Goal: Information Seeking & Learning: Learn about a topic

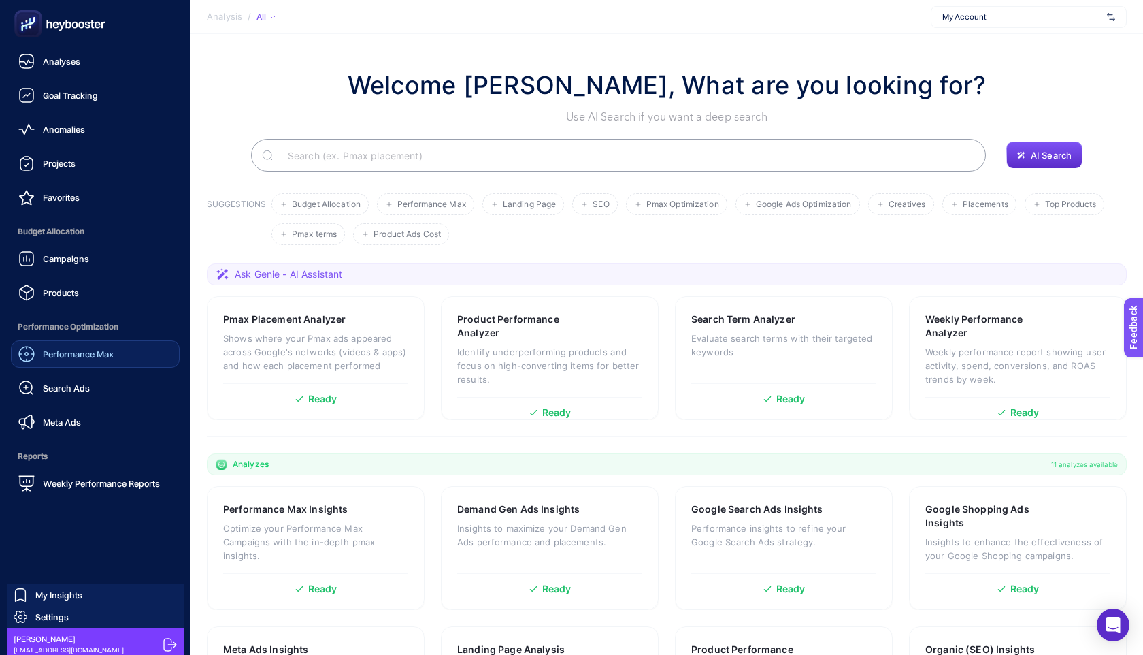
click at [104, 359] on span "Performance Max" at bounding box center [78, 353] width 71 height 11
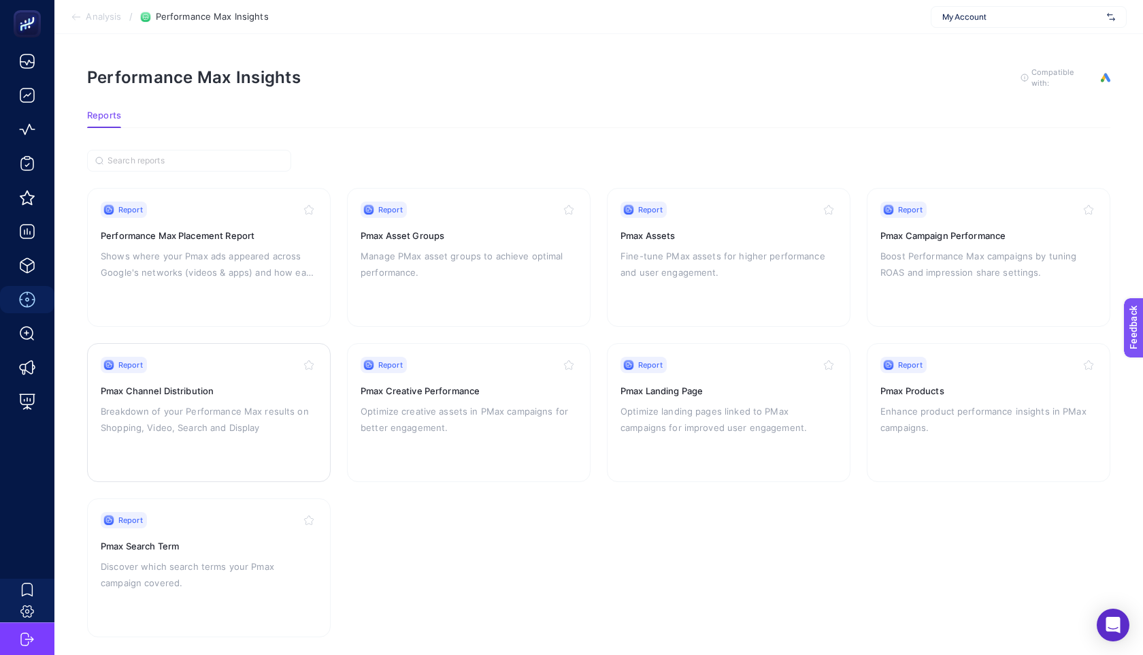
click at [228, 412] on p "Breakdown of your Performance Max results on Shopping, Video, Search and Display" at bounding box center [209, 419] width 216 height 33
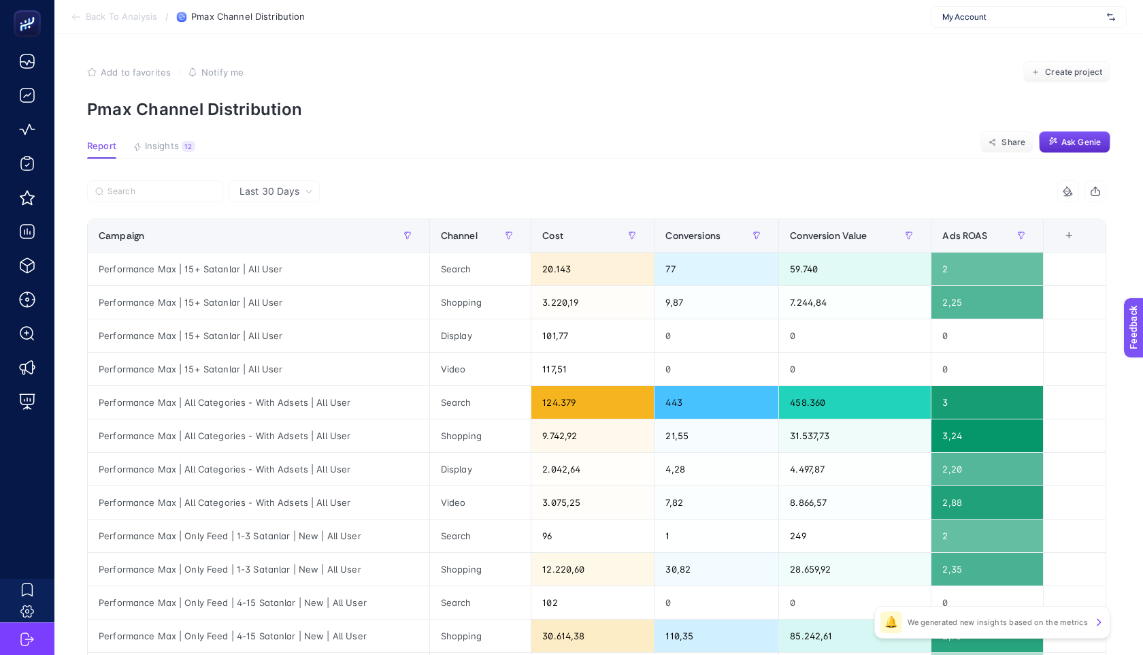
click at [292, 211] on div "4 items selected Campaign Channel Cost Conversions Conversion Value Ads ROAS 6 …" at bounding box center [596, 534] width 1019 height 708
click at [295, 195] on span "Last 30 Days" at bounding box center [270, 191] width 60 height 14
click at [283, 245] on li "Last 7 Days" at bounding box center [274, 244] width 84 height 24
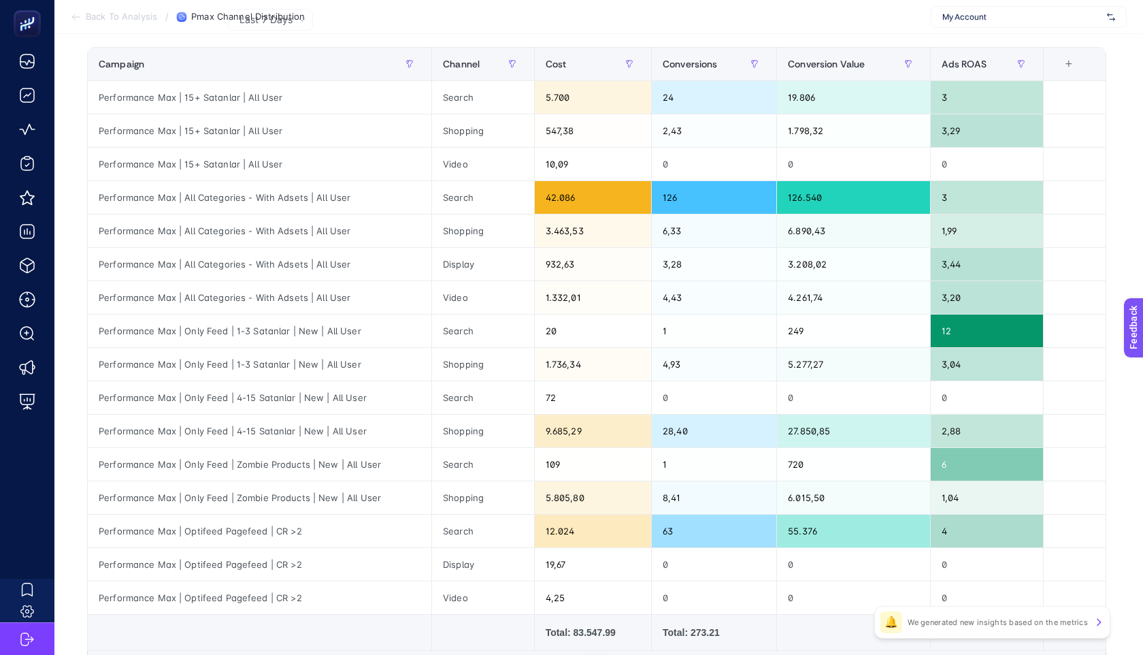
scroll to position [171, 0]
click at [553, 73] on div "Cost" at bounding box center [593, 65] width 95 height 22
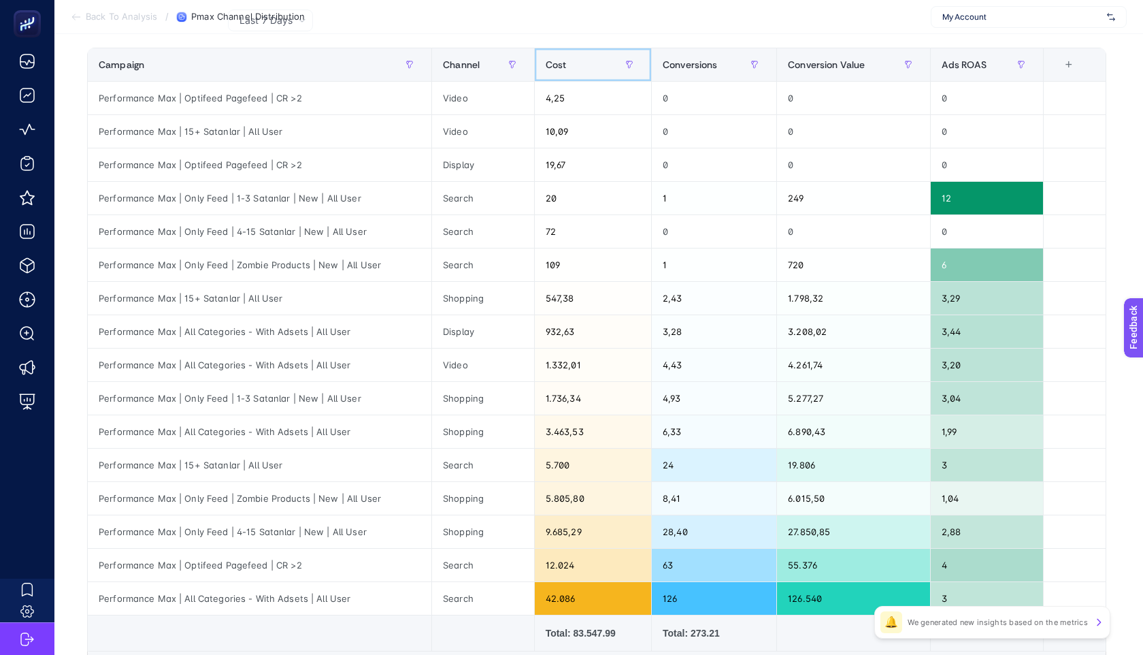
click at [554, 73] on div "Cost" at bounding box center [593, 65] width 95 height 22
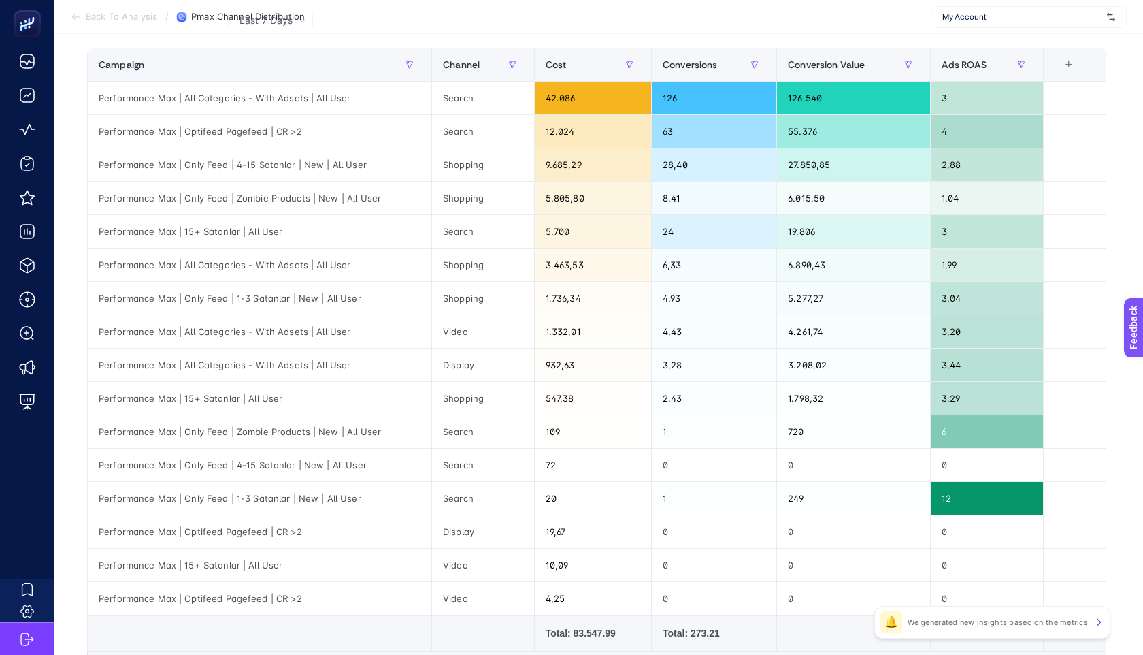
click at [586, 33] on section "Back To Analysis / Pmax Channel Distribution My Account" at bounding box center [598, 17] width 1089 height 34
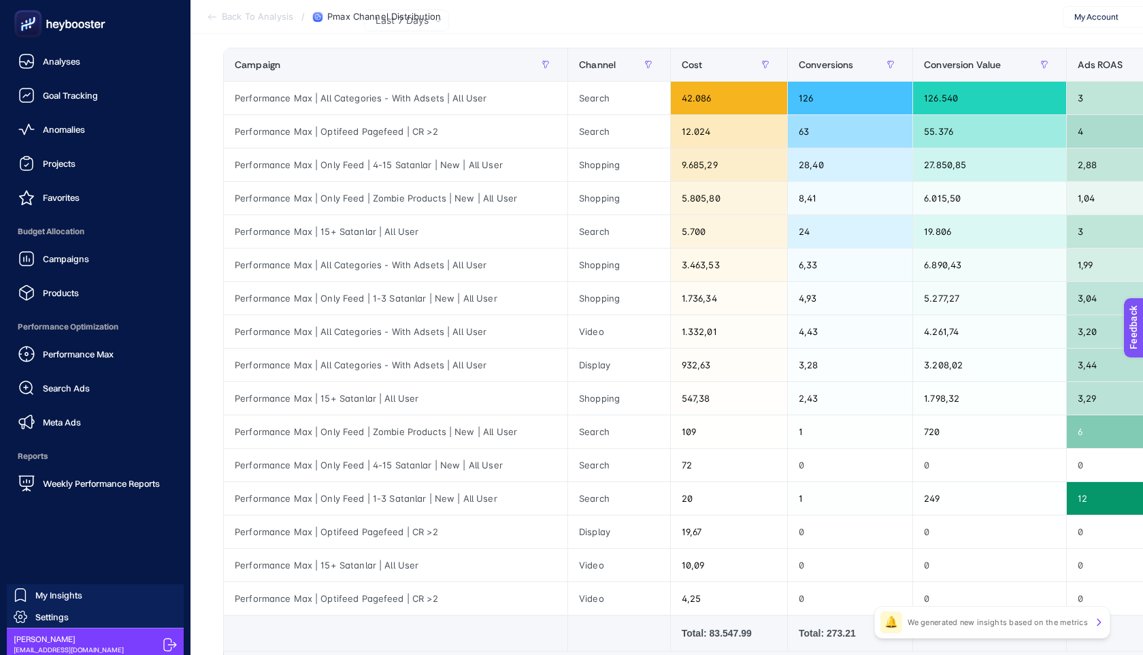
click at [78, 498] on nav "Analyses Goal Tracking Anomalies Projects Favorites Budget Allocation Campaigns…" at bounding box center [95, 351] width 177 height 607
click at [83, 484] on span "Weekly Performance Reports" at bounding box center [101, 483] width 117 height 11
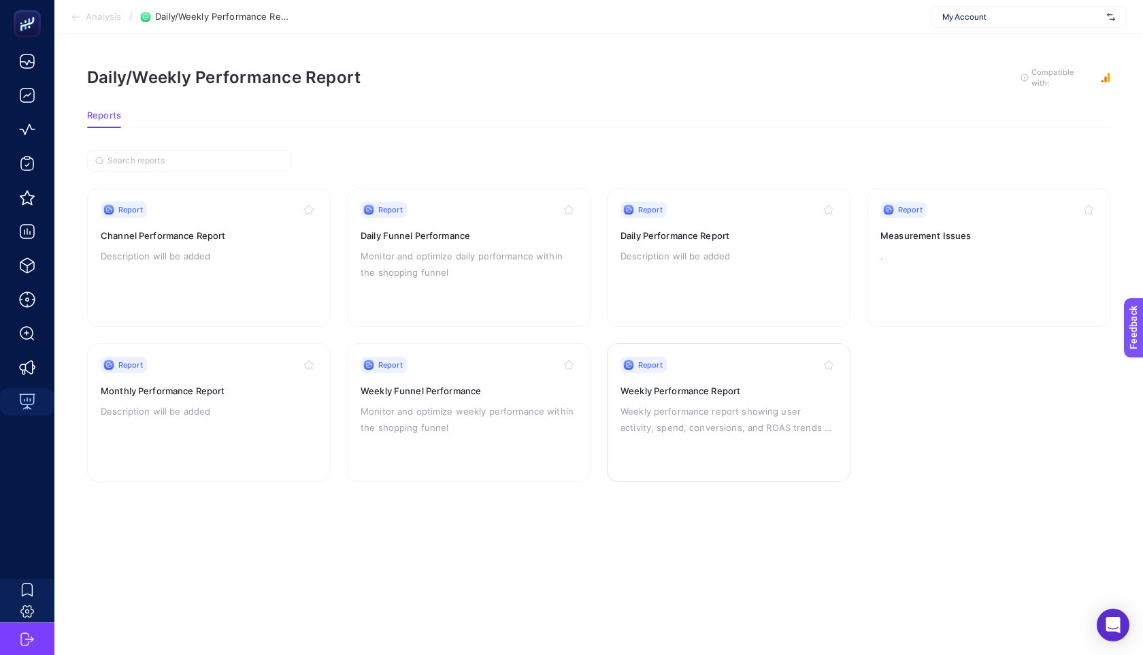
click at [688, 399] on div "Report Weekly Performance Report Weekly performance report showing user activit…" at bounding box center [729, 413] width 216 height 112
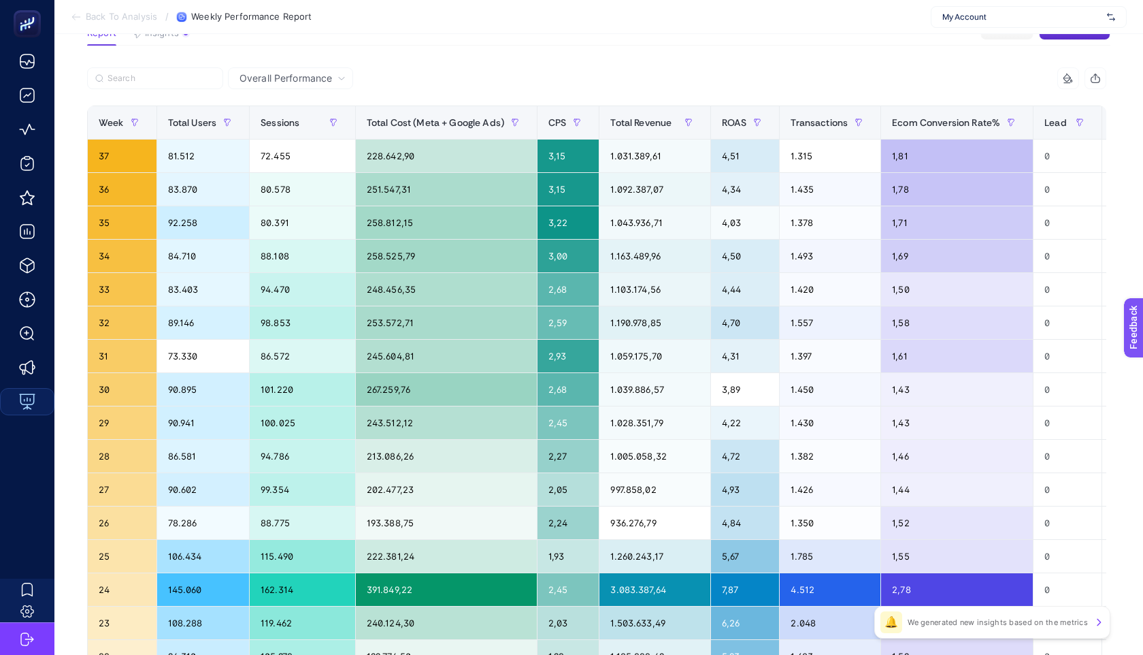
scroll to position [112, 0]
click at [98, 128] on th "Week" at bounding box center [122, 123] width 69 height 33
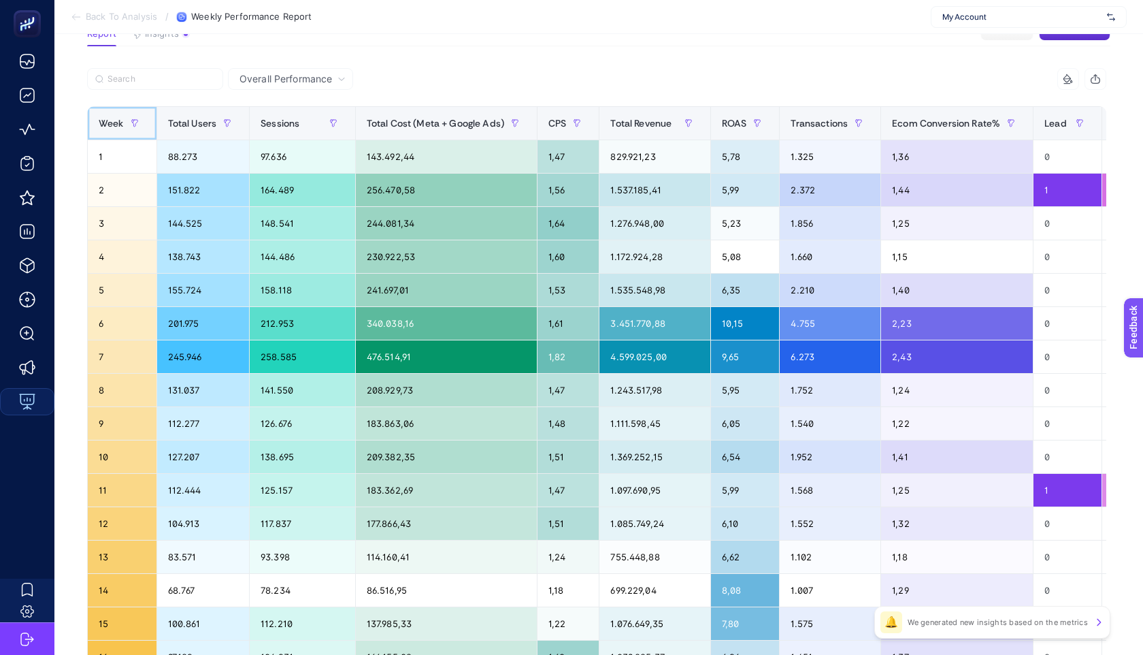
click at [100, 126] on span "Week" at bounding box center [111, 123] width 25 height 11
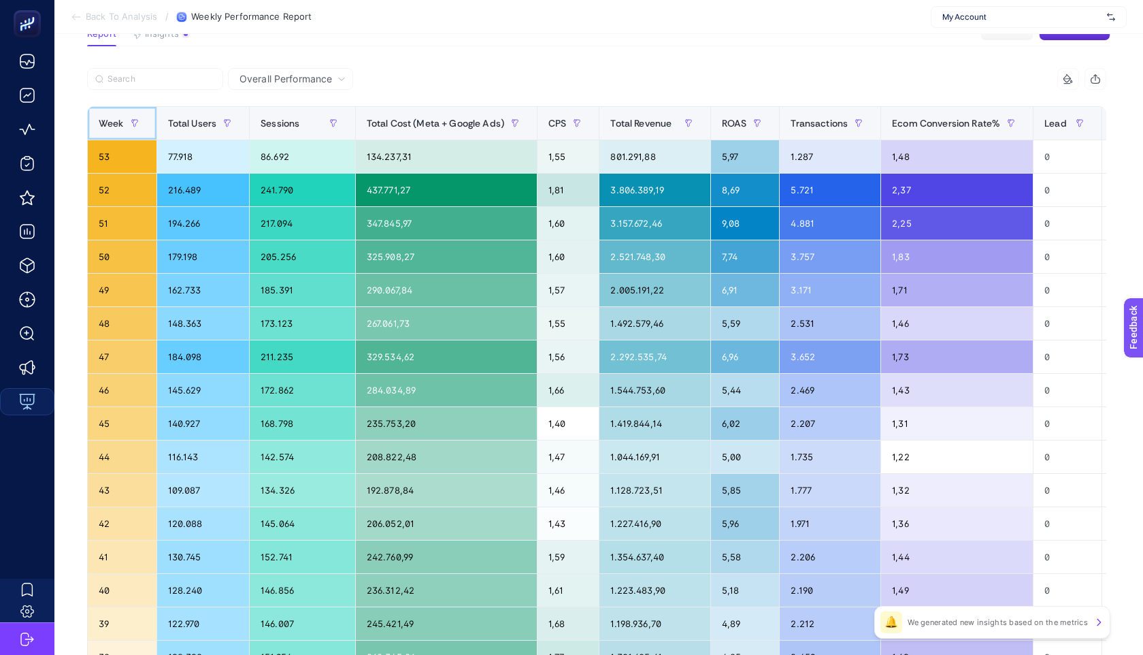
scroll to position [161, 0]
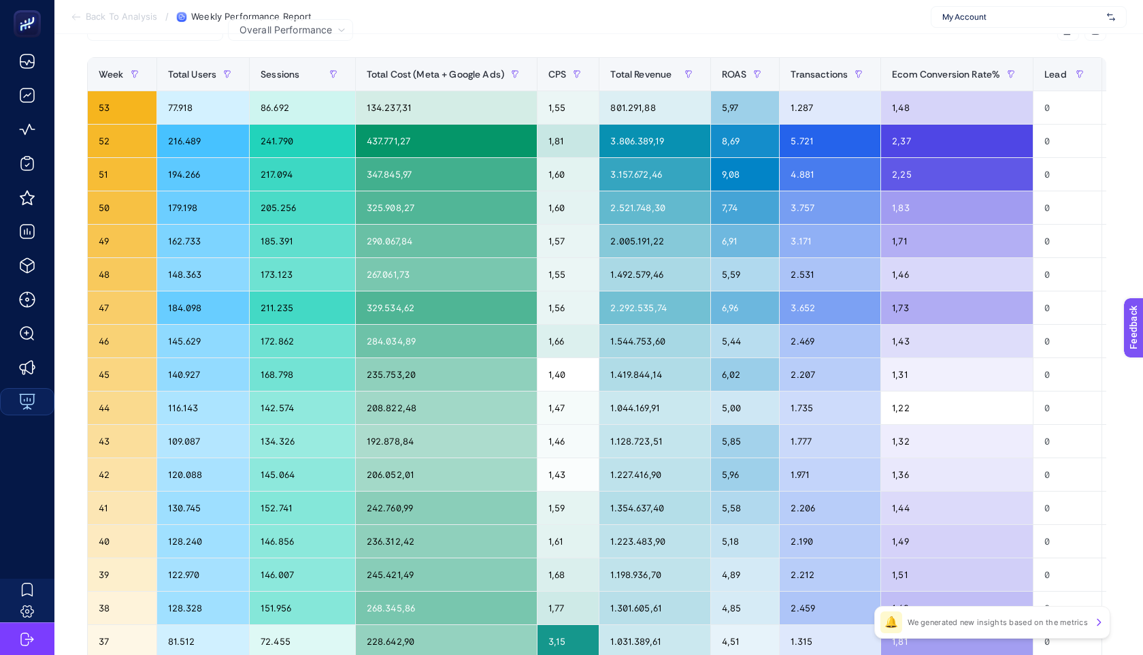
click at [670, 20] on section "Back To Analysis / Weekly Performance Report My Account" at bounding box center [598, 17] width 1089 height 34
drag, startPoint x: 371, startPoint y: 275, endPoint x: 523, endPoint y: 271, distance: 151.8
click at [523, 271] on div "267.061,73" at bounding box center [446, 274] width 181 height 33
drag, startPoint x: 688, startPoint y: 273, endPoint x: 597, endPoint y: 273, distance: 90.5
click at [597, 273] on tr "48 148.363 173.123 267.061,73 1,55 1.492.579,46 5,59 2.531 1,46 0 0" at bounding box center [673, 274] width 1170 height 33
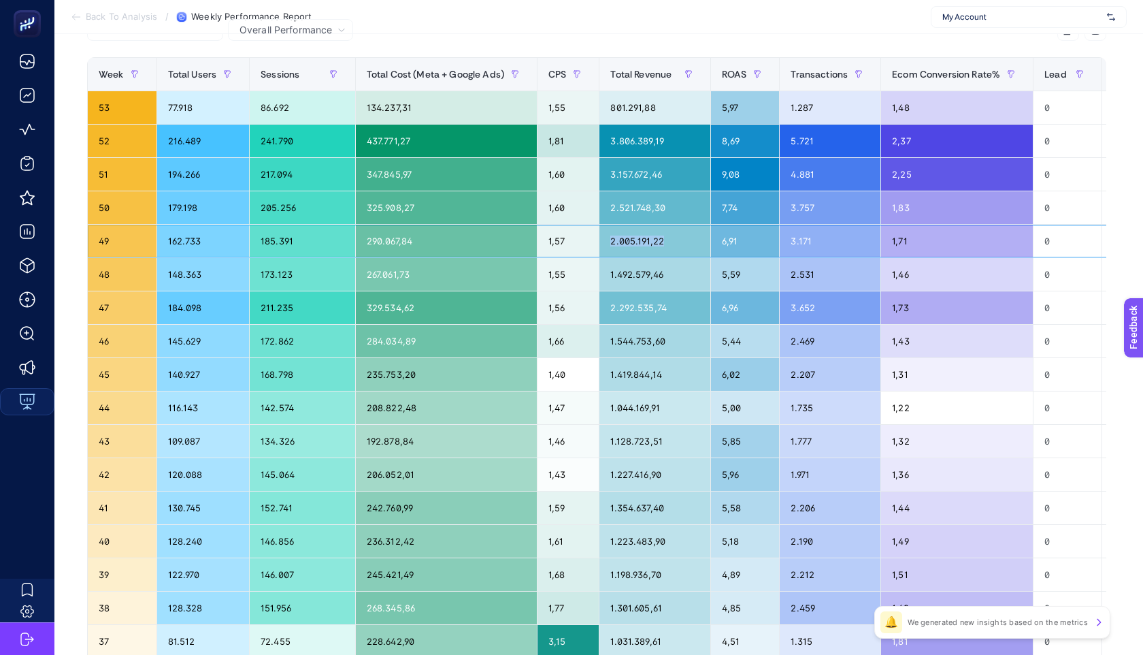
drag, startPoint x: 700, startPoint y: 237, endPoint x: 593, endPoint y: 237, distance: 106.8
click at [593, 237] on tr "49 162.733 185.391 290.067,84 1,57 2.005.191,22 6,91 3.171 1,71 0 0" at bounding box center [673, 241] width 1170 height 33
drag, startPoint x: 695, startPoint y: 165, endPoint x: 694, endPoint y: 173, distance: 8.3
click at [695, 174] on div "3.157.672,46" at bounding box center [655, 174] width 110 height 33
click at [728, 173] on div "9,08" at bounding box center [745, 174] width 69 height 33
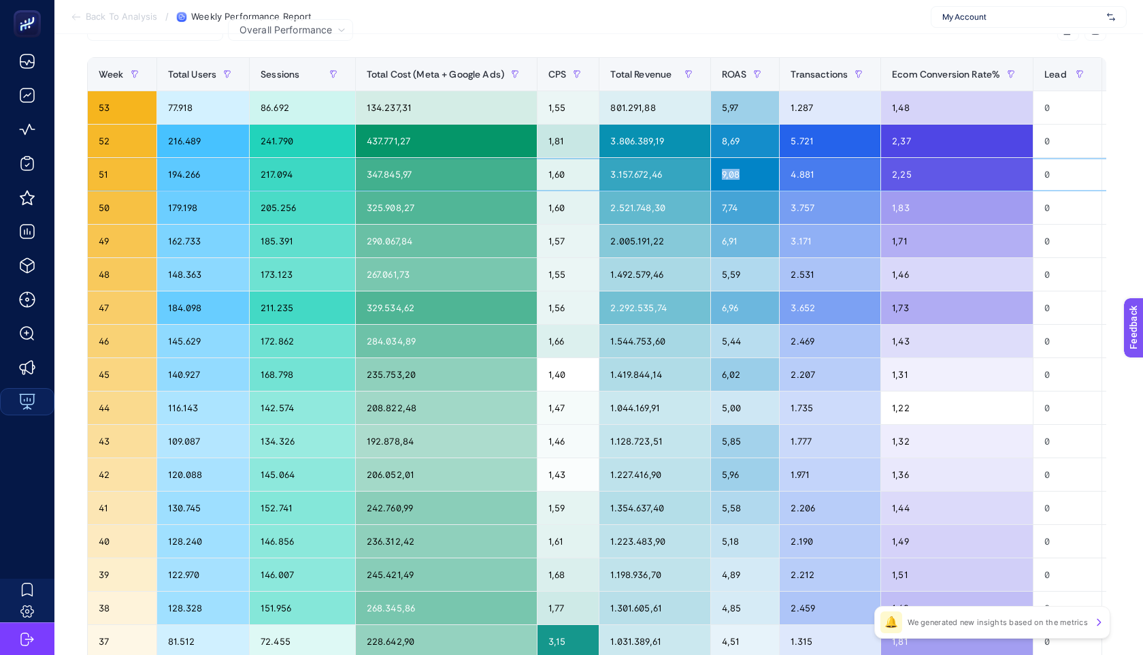
click at [728, 173] on div "9,08" at bounding box center [745, 174] width 69 height 33
